Goal: Task Accomplishment & Management: Complete application form

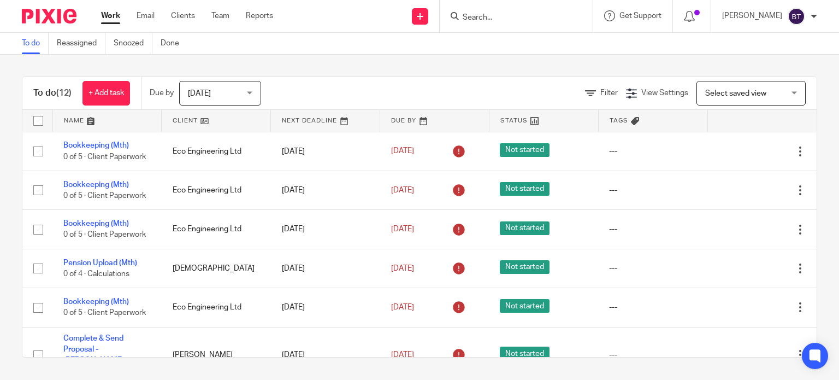
click at [515, 17] on input "Search" at bounding box center [510, 18] width 98 height 10
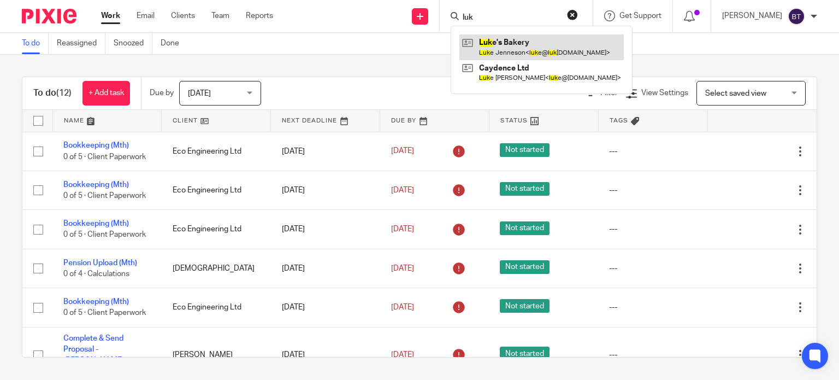
type input "luk"
click at [559, 54] on link at bounding box center [541, 46] width 164 height 25
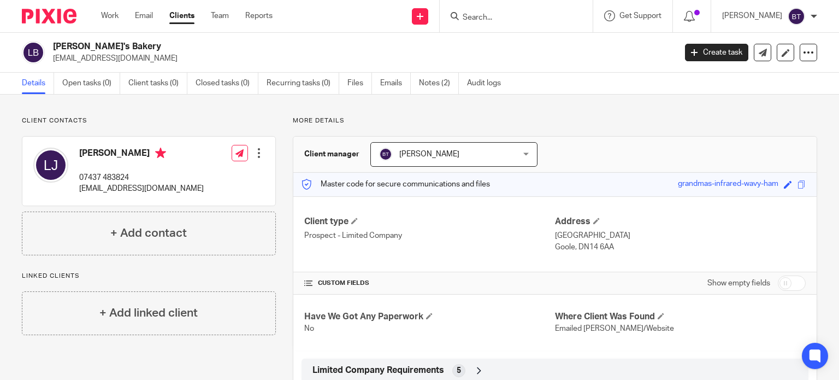
click at [442, 93] on link "Notes (2)" at bounding box center [439, 83] width 40 height 21
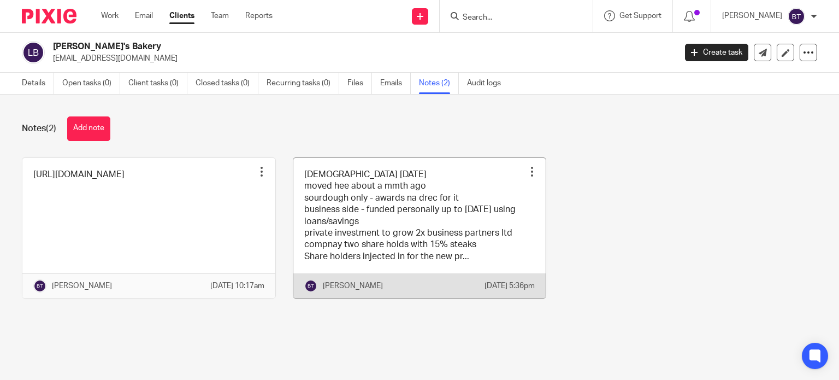
click at [391, 220] on link at bounding box center [419, 228] width 253 height 140
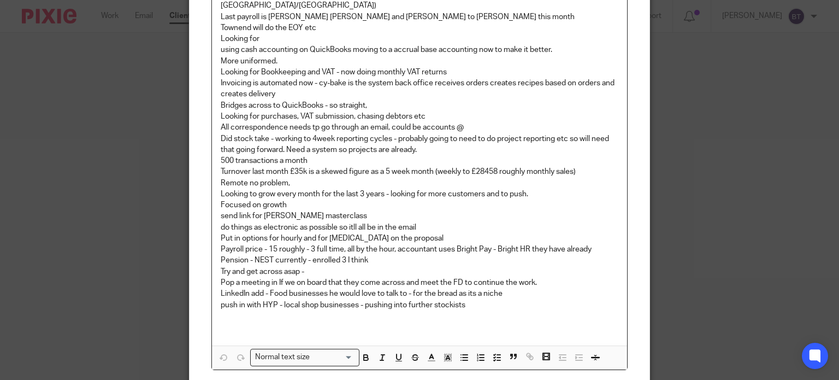
scroll to position [273, 0]
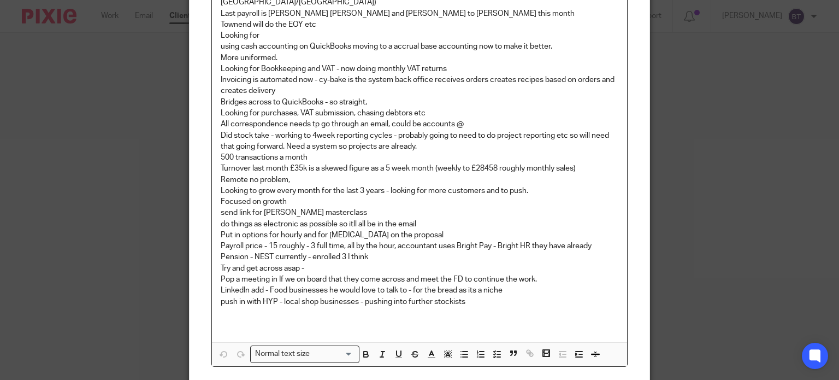
click at [215, 244] on div "3 year old dec 2020 moved hee about a mmth ago sourdough only - awards na drec …" at bounding box center [420, 93] width 416 height 498
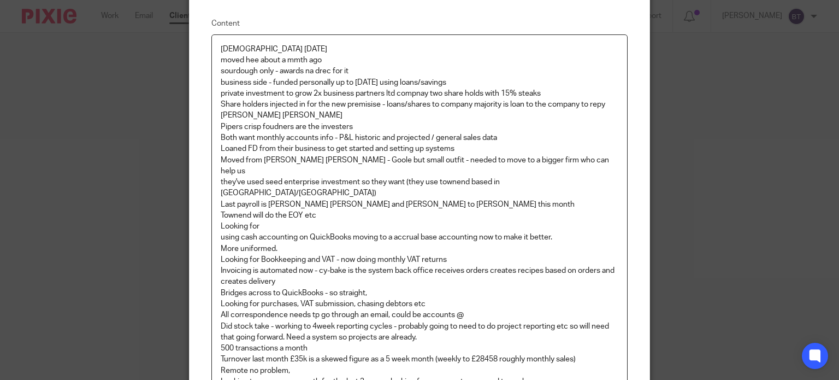
scroll to position [359, 0]
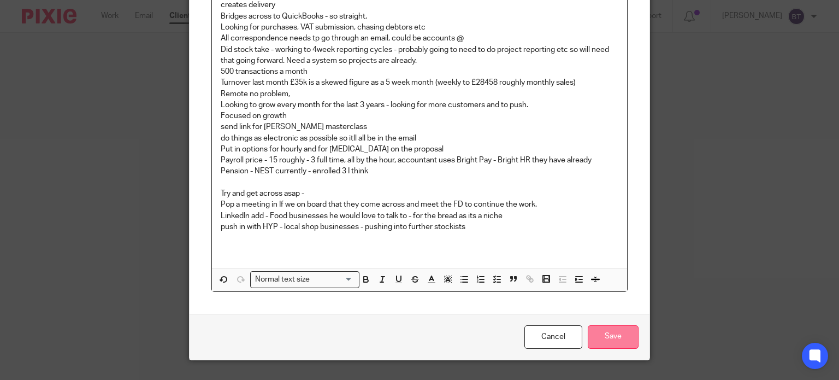
click at [615, 325] on input "Save" at bounding box center [613, 336] width 51 height 23
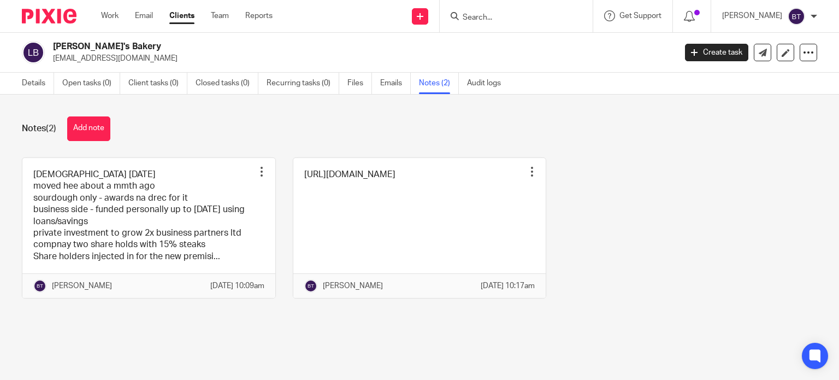
click at [514, 19] on input "Search" at bounding box center [510, 18] width 98 height 10
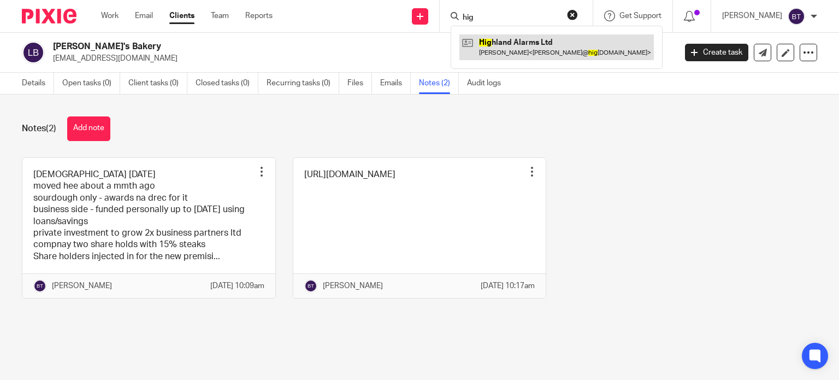
type input "hig"
click at [528, 40] on link at bounding box center [556, 46] width 194 height 25
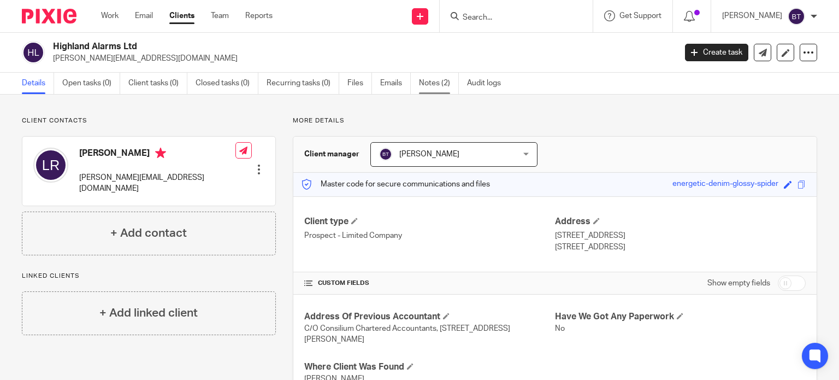
click at [431, 81] on link "Notes (2)" at bounding box center [439, 83] width 40 height 21
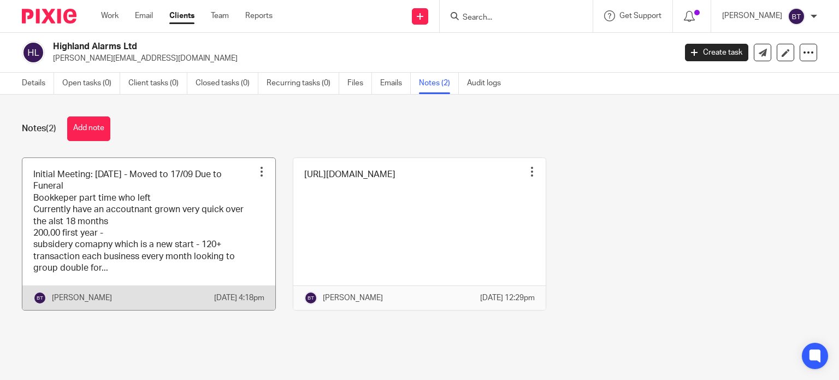
click at [205, 223] on link at bounding box center [148, 234] width 253 height 152
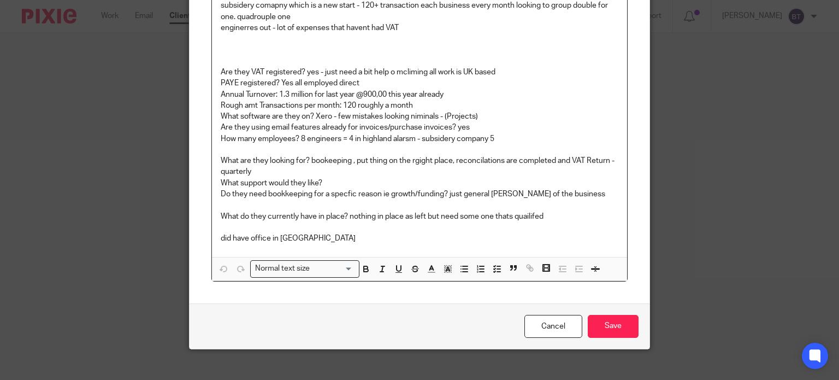
scroll to position [204, 0]
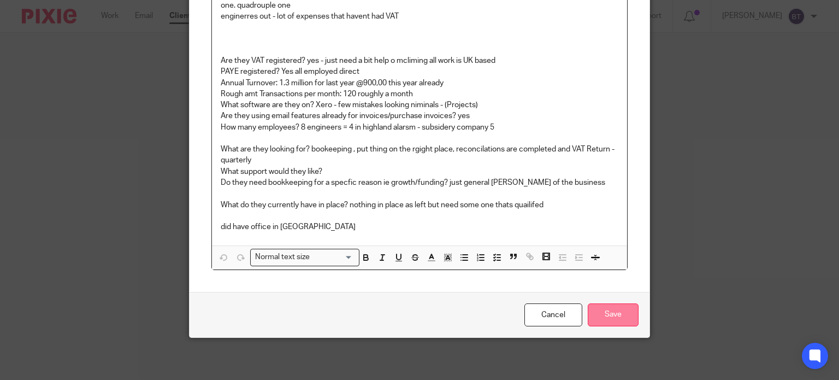
click at [616, 313] on input "Save" at bounding box center [613, 314] width 51 height 23
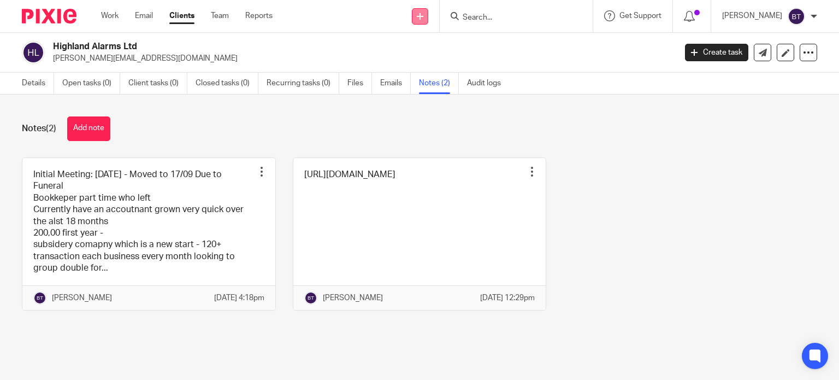
click at [428, 11] on link at bounding box center [420, 16] width 16 height 16
click at [434, 81] on link "Add client" at bounding box center [445, 83] width 67 height 16
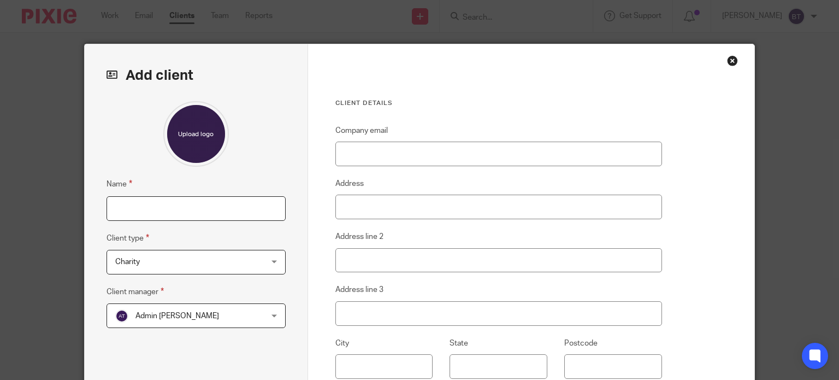
click at [172, 209] on input "Name" at bounding box center [195, 208] width 179 height 25
type input "GW Solutions Hull Limited"
click at [274, 258] on div "Charity Charity" at bounding box center [195, 262] width 179 height 25
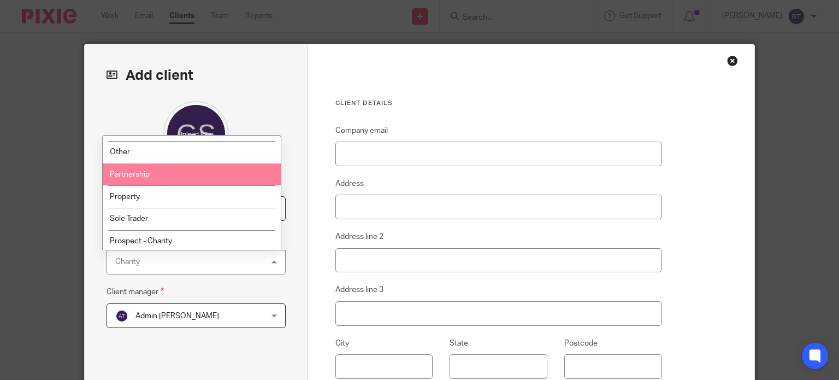
scroll to position [164, 0]
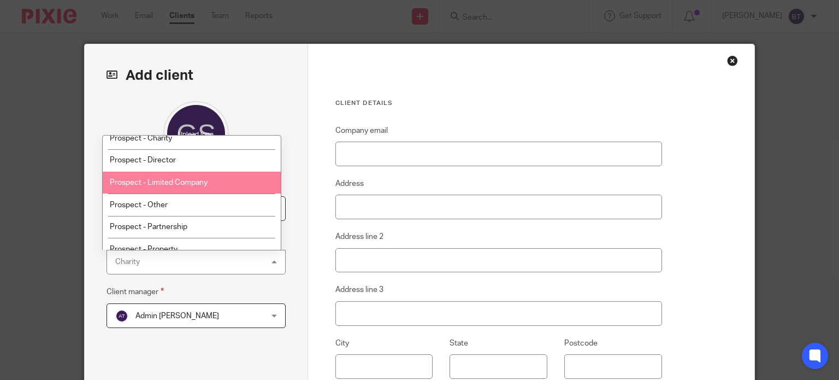
click at [211, 192] on li "Prospect - Limited Company" at bounding box center [192, 182] width 178 height 22
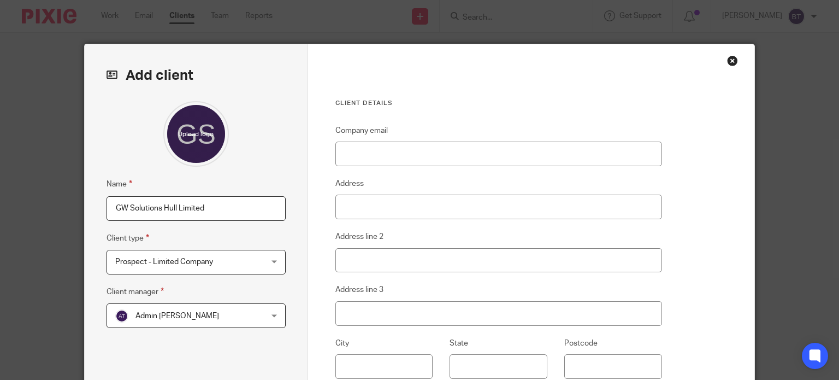
click at [209, 316] on span "Admin [PERSON_NAME]" at bounding box center [183, 315] width 136 height 23
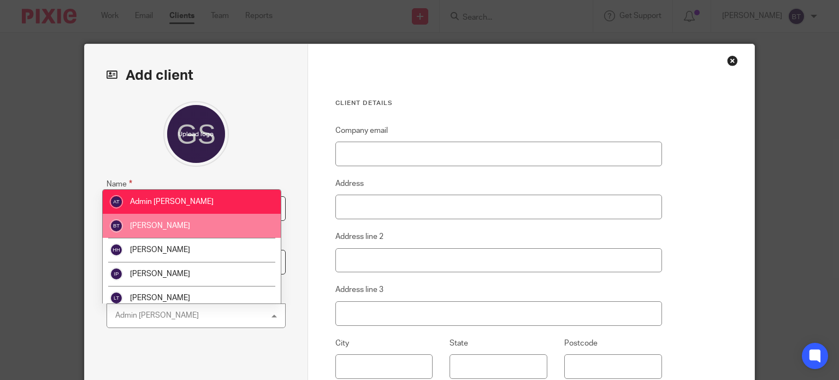
click at [192, 231] on li "[PERSON_NAME]" at bounding box center [192, 226] width 178 height 24
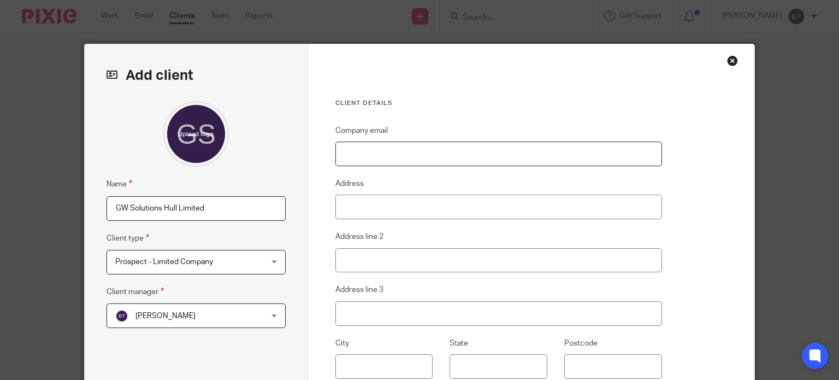
click at [378, 153] on input "Company email" at bounding box center [498, 153] width 327 height 25
paste input "Princes House, Wright Street,"
type input "Princes House, Wright Street,"
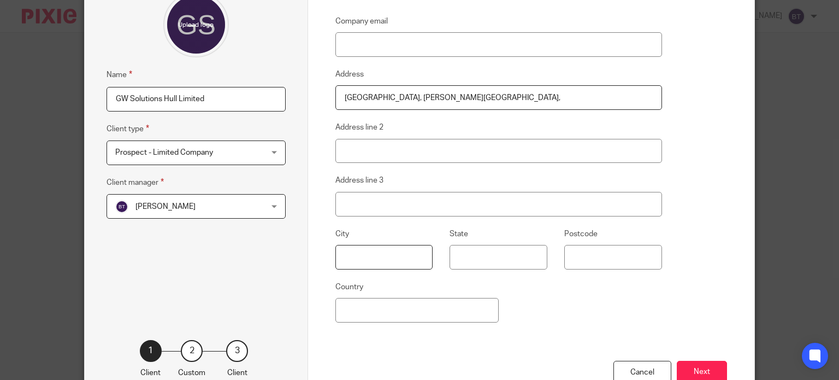
click at [382, 255] on input "text" at bounding box center [384, 257] width 98 height 25
paste input "Hull"
type input "Hull"
click at [575, 249] on input "Postcode" at bounding box center [613, 257] width 98 height 25
paste input "HU2 8HX"
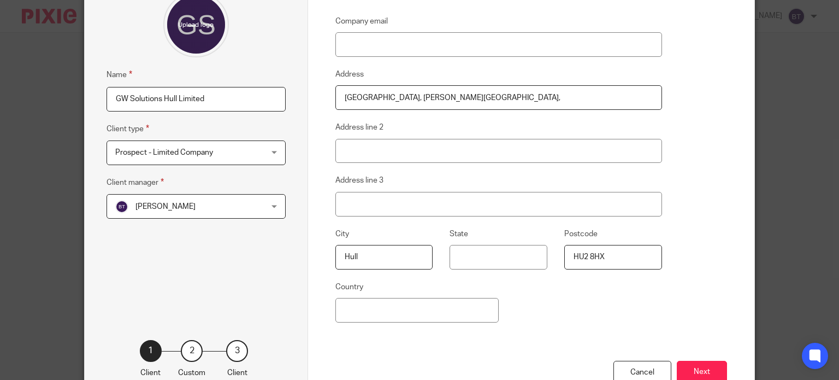
scroll to position [0, 0]
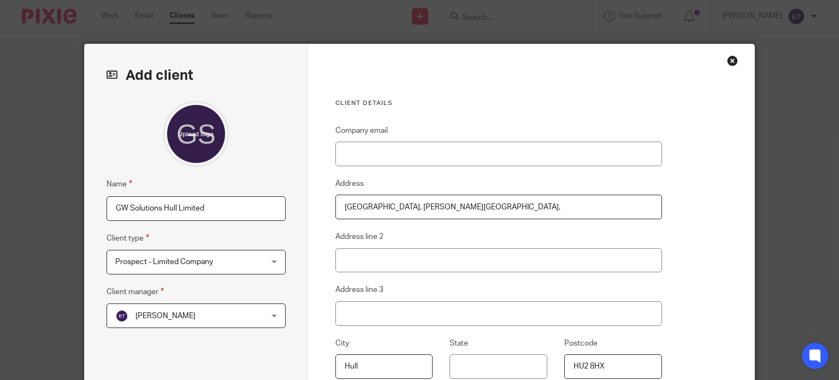
type input "HU2 8HX"
click at [370, 143] on input "Company email" at bounding box center [498, 153] width 327 height 25
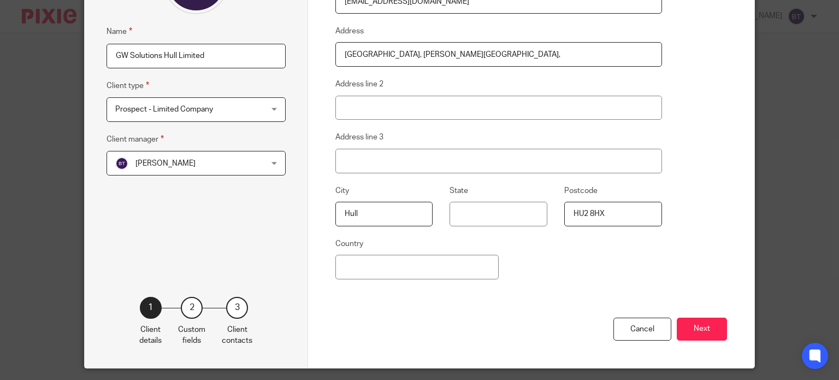
scroll to position [128, 0]
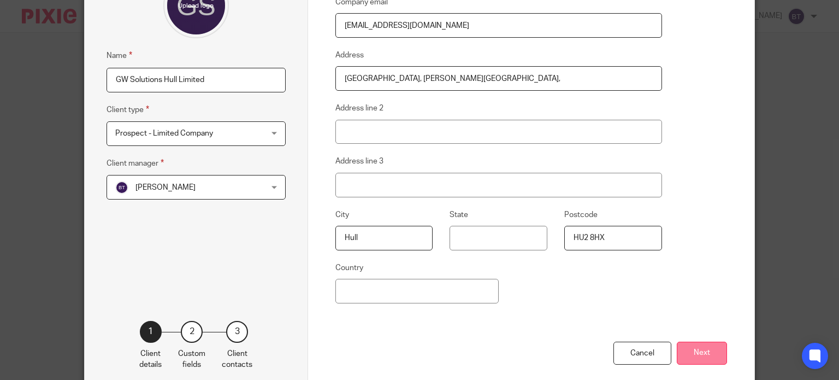
type input "[EMAIL_ADDRESS][DOMAIN_NAME]"
click at [702, 348] on button "Next" at bounding box center [702, 352] width 50 height 23
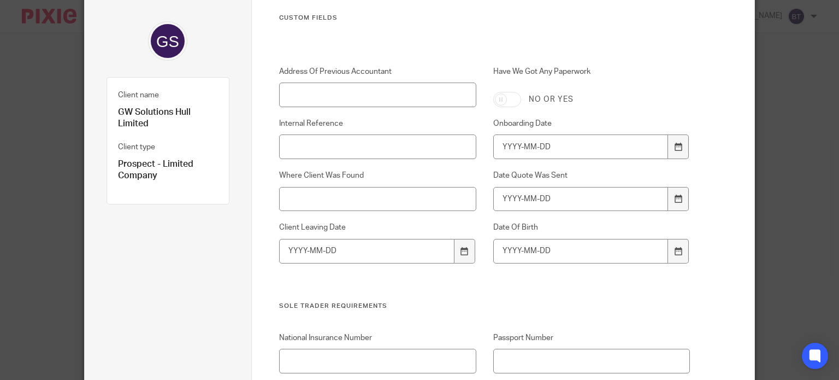
scroll to position [19, 0]
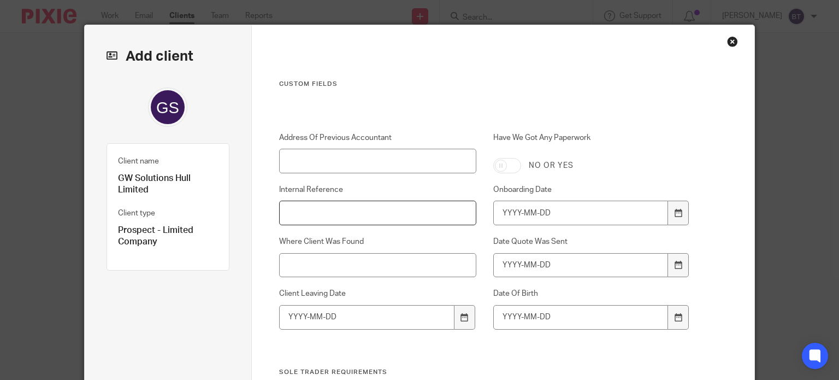
click at [303, 216] on input "Internal Reference" at bounding box center [377, 212] width 197 height 25
click at [315, 276] on input "Where Client Was Found" at bounding box center [377, 265] width 197 height 25
type input "Emailed"
click at [365, 155] on input "Address Of Previous Accountant" at bounding box center [377, 161] width 197 height 25
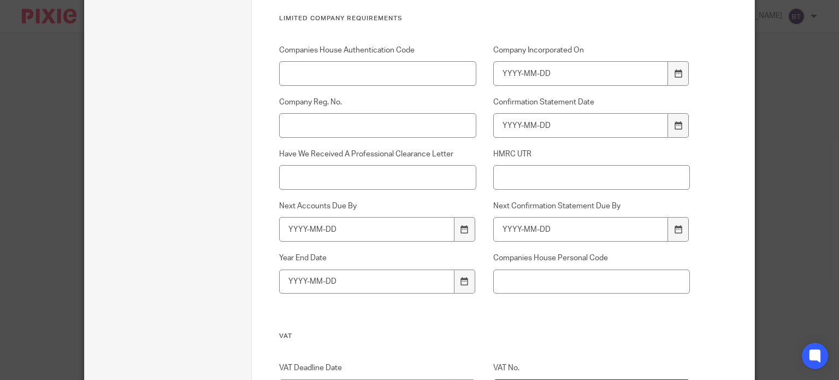
scroll to position [565, 0]
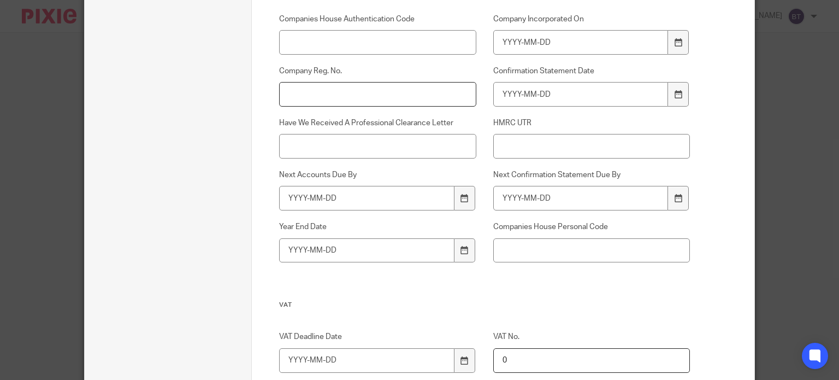
click at [359, 93] on input "Company Reg. No." at bounding box center [377, 94] width 197 height 25
paste input "15779121"
type input "15779121"
click at [384, 149] on input "Have We Received A Professional Clearance Letter" at bounding box center [377, 146] width 197 height 25
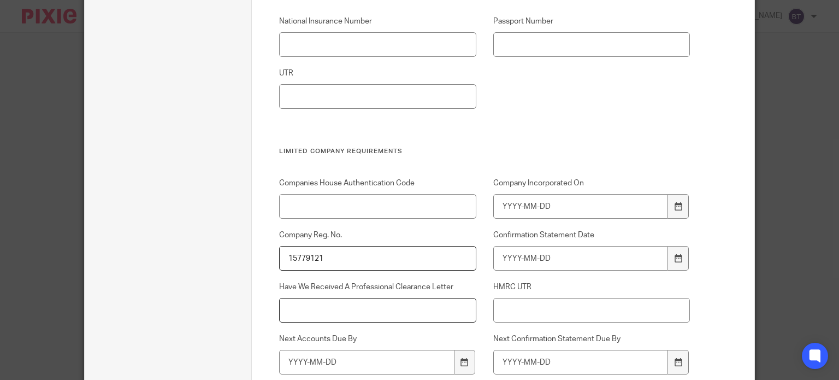
scroll to position [456, 0]
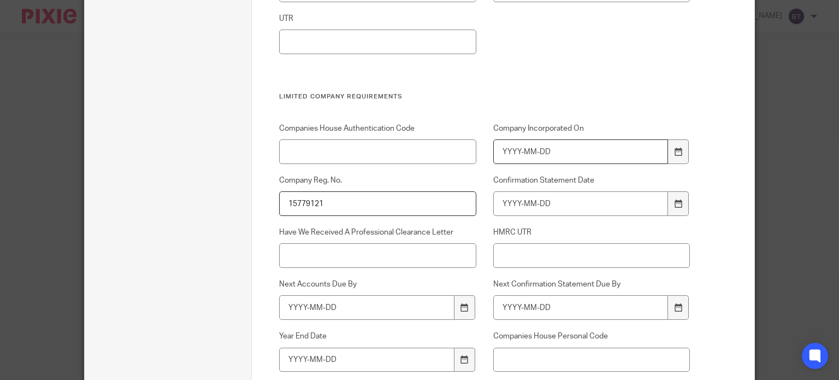
click at [494, 155] on input "Company Incorporated On" at bounding box center [580, 151] width 175 height 25
type input "2024-06-14"
click at [569, 207] on input "Confirmation Statement Date" at bounding box center [580, 203] width 175 height 25
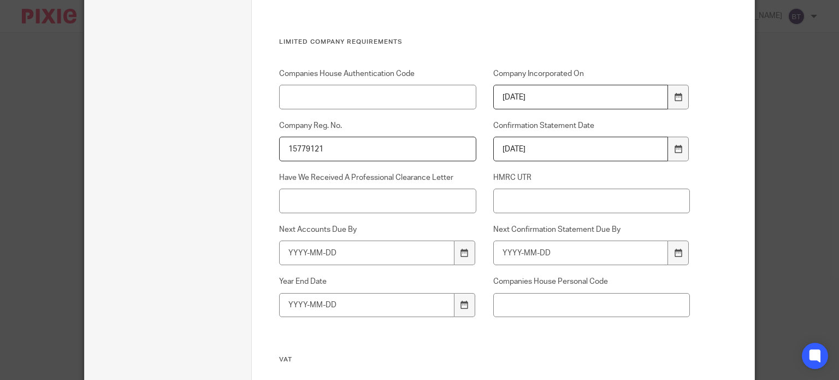
type input "2025-12-13"
click at [298, 262] on input "Next Accounts Due By" at bounding box center [366, 252] width 175 height 25
type input "2026-03-14"
click at [511, 259] on input "Next Confirmation Statement Due By" at bounding box center [580, 252] width 175 height 25
type input "2025-06-27"
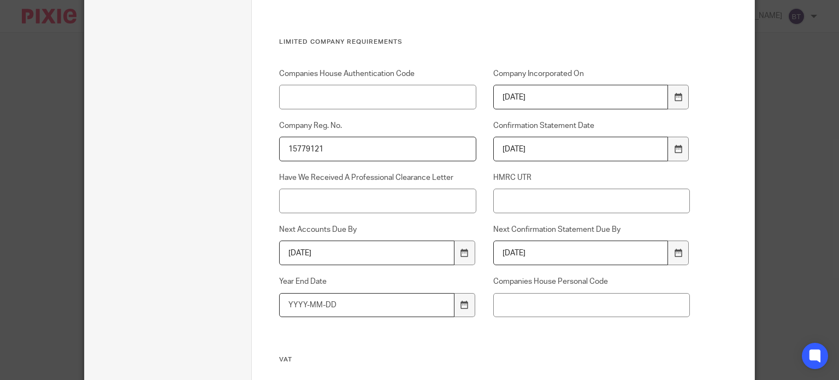
click at [339, 307] on input "Year End Date" at bounding box center [366, 305] width 175 height 25
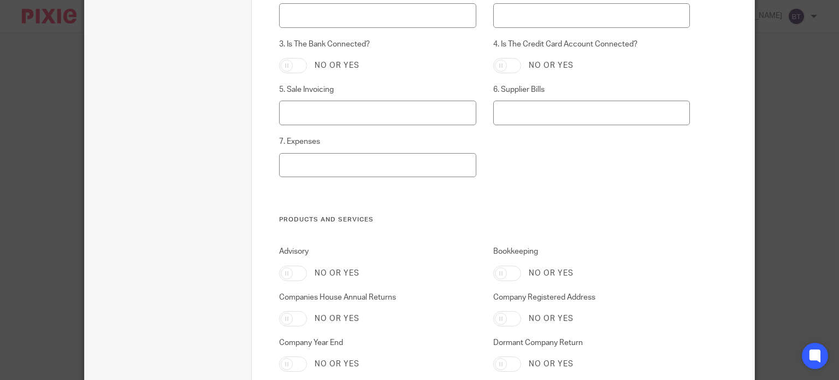
scroll to position [1658, 0]
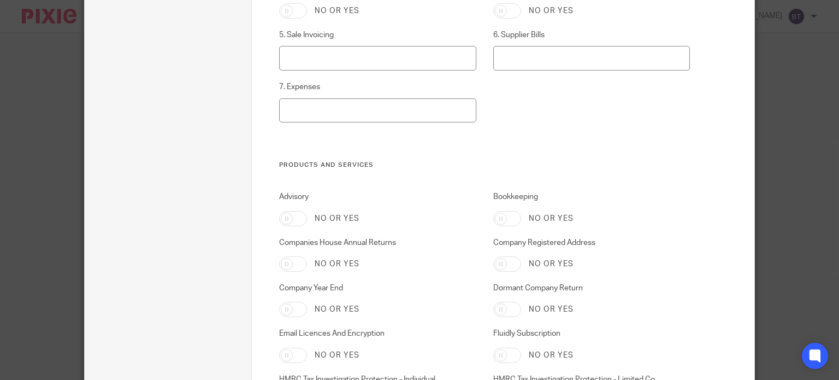
type input "2025-06-30"
click at [299, 264] on input "Companies House Annual Returns" at bounding box center [293, 263] width 28 height 15
checkbox input "true"
click at [287, 313] on input "Company Year End" at bounding box center [293, 308] width 28 height 15
checkbox input "true"
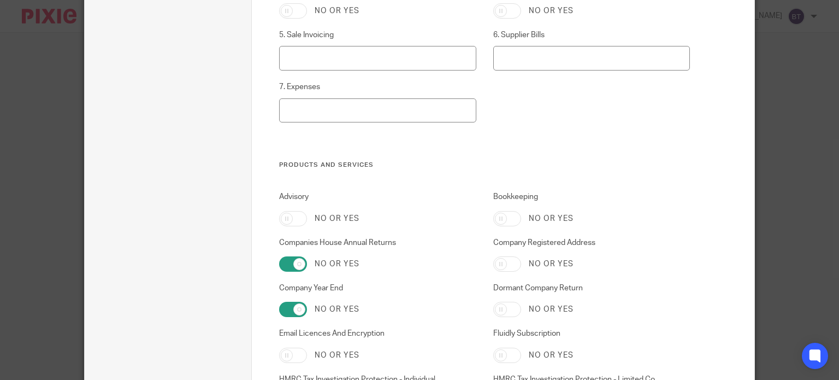
click at [502, 313] on input "Dormant Company Return" at bounding box center [507, 308] width 28 height 15
checkbox input "true"
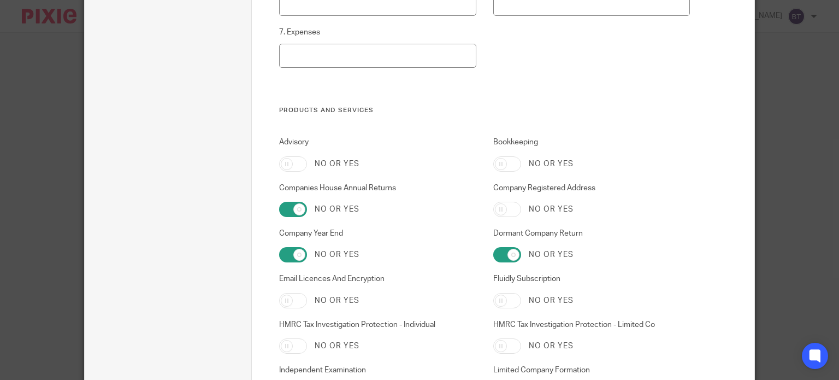
scroll to position [1767, 0]
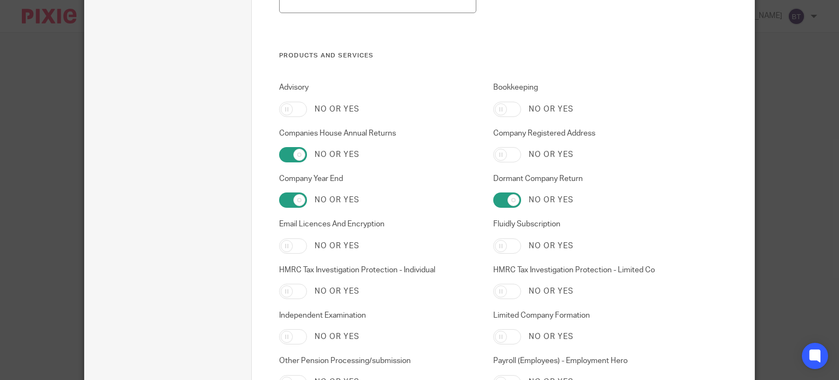
click at [496, 286] on input "HMRC Tax Investigation Protection - Limited Co" at bounding box center [507, 290] width 28 height 15
checkbox input "true"
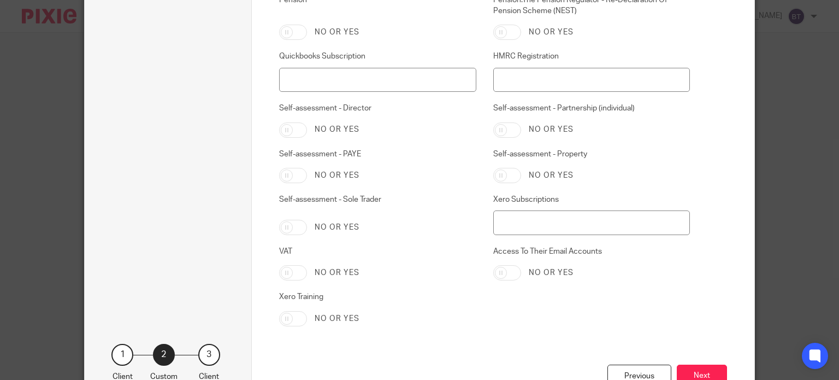
scroll to position [2313, 0]
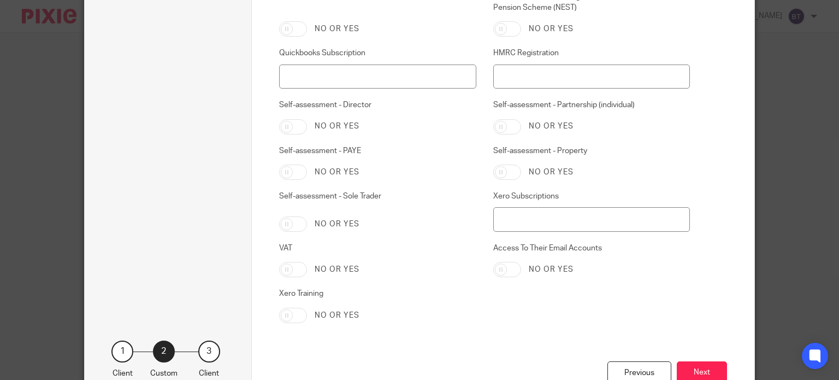
click at [279, 265] on input "VAT" at bounding box center [293, 269] width 28 height 15
checkbox input "true"
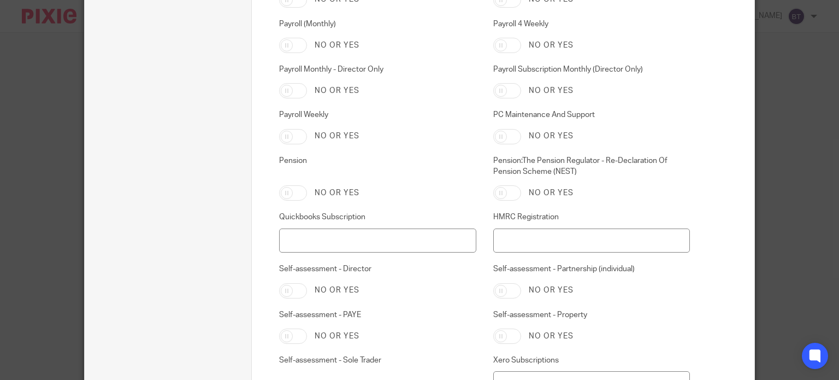
scroll to position [2094, 0]
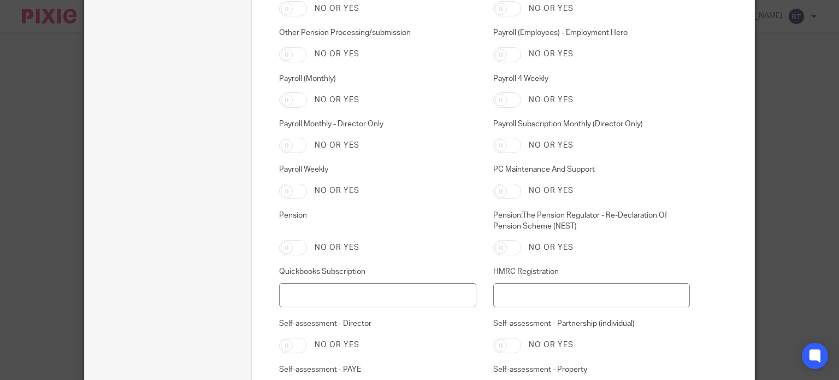
click at [286, 102] on input "Payroll (Monthly)" at bounding box center [293, 99] width 28 height 15
checkbox input "true"
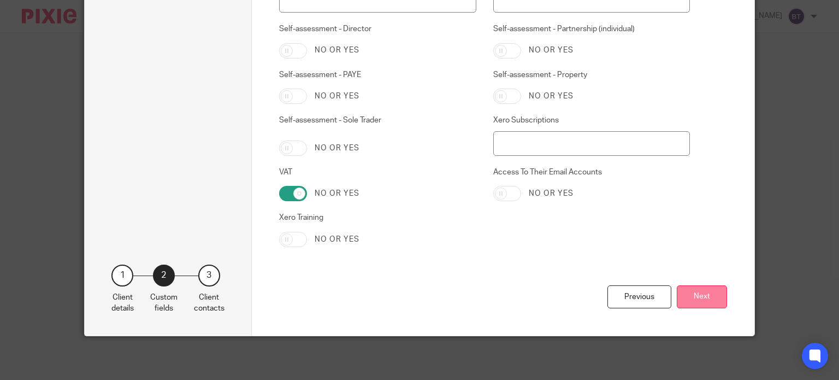
click at [703, 299] on button "Next" at bounding box center [702, 296] width 50 height 23
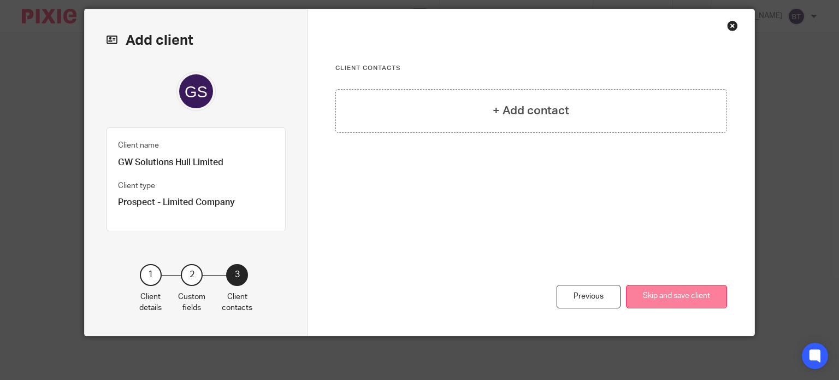
scroll to position [33, 0]
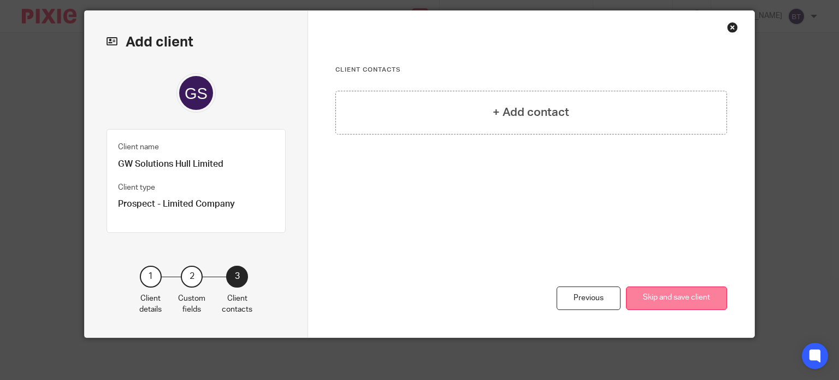
click at [654, 299] on button "Skip and save client" at bounding box center [676, 297] width 101 height 23
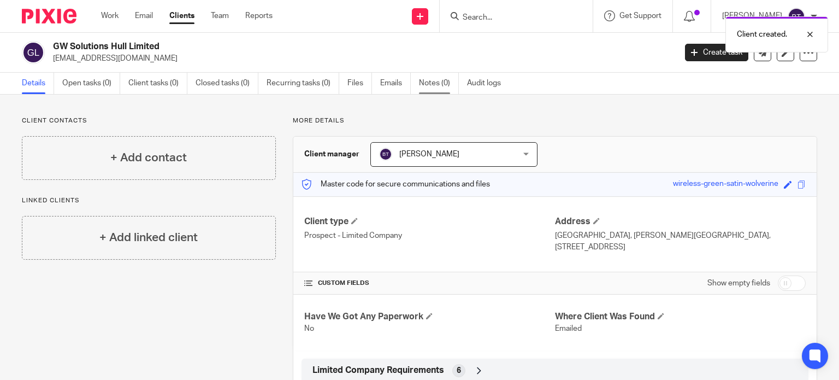
click at [434, 82] on link "Notes (0)" at bounding box center [439, 83] width 40 height 21
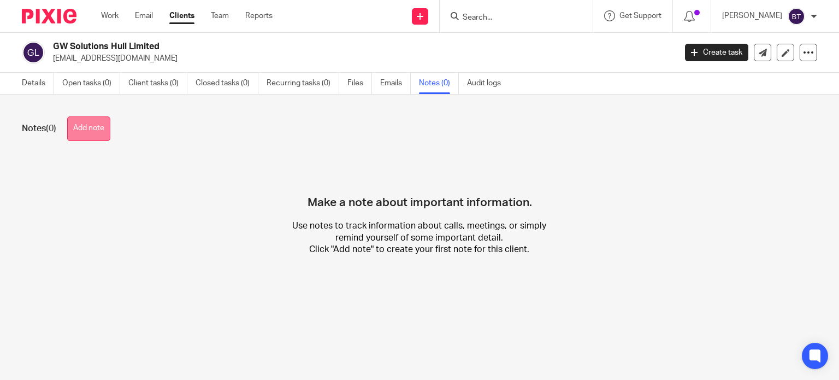
drag, startPoint x: 90, startPoint y: 136, endPoint x: 81, endPoint y: 133, distance: 9.7
click at [90, 135] on button "Add note" at bounding box center [88, 128] width 43 height 25
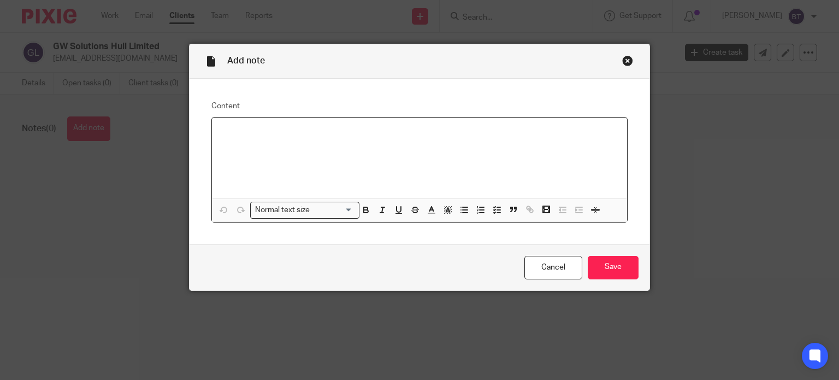
click at [321, 135] on p at bounding box center [420, 131] width 398 height 11
click at [419, 158] on div "Initial Meeting with Liz -" at bounding box center [420, 157] width 416 height 81
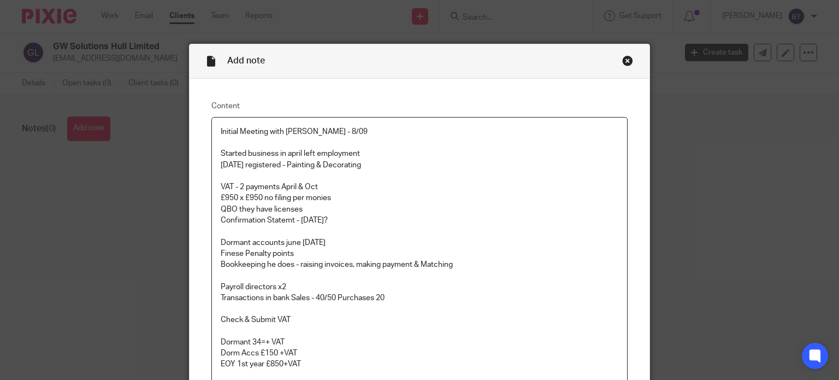
click at [291, 316] on p "Check & Submit VAT" at bounding box center [420, 319] width 398 height 11
click at [235, 330] on p at bounding box center [420, 330] width 398 height 11
click at [223, 369] on p at bounding box center [420, 363] width 398 height 11
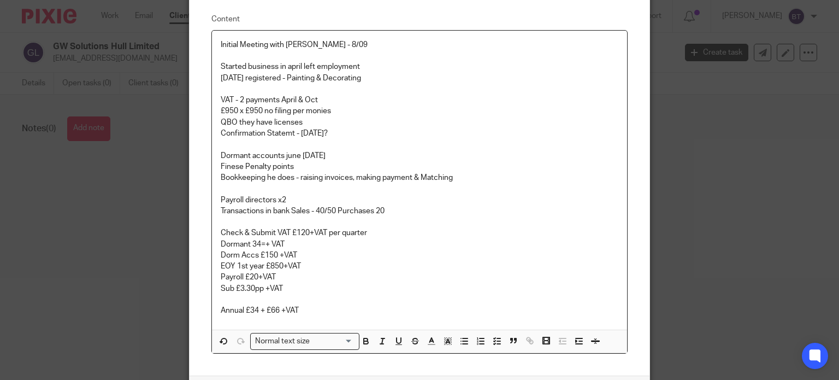
scroll to position [170, 0]
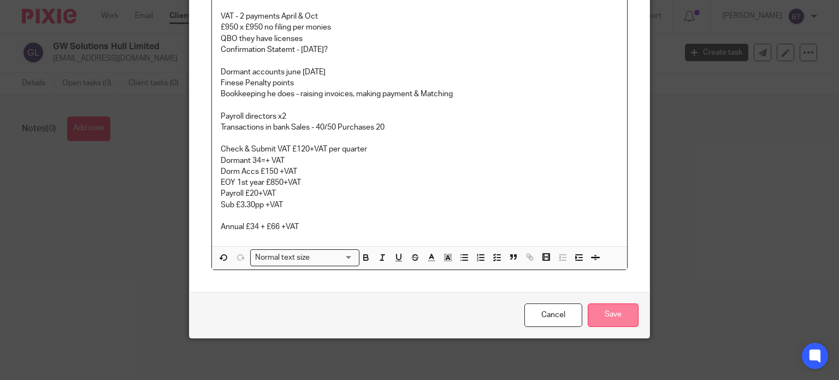
click at [597, 323] on input "Save" at bounding box center [613, 314] width 51 height 23
